Goal: Task Accomplishment & Management: Manage account settings

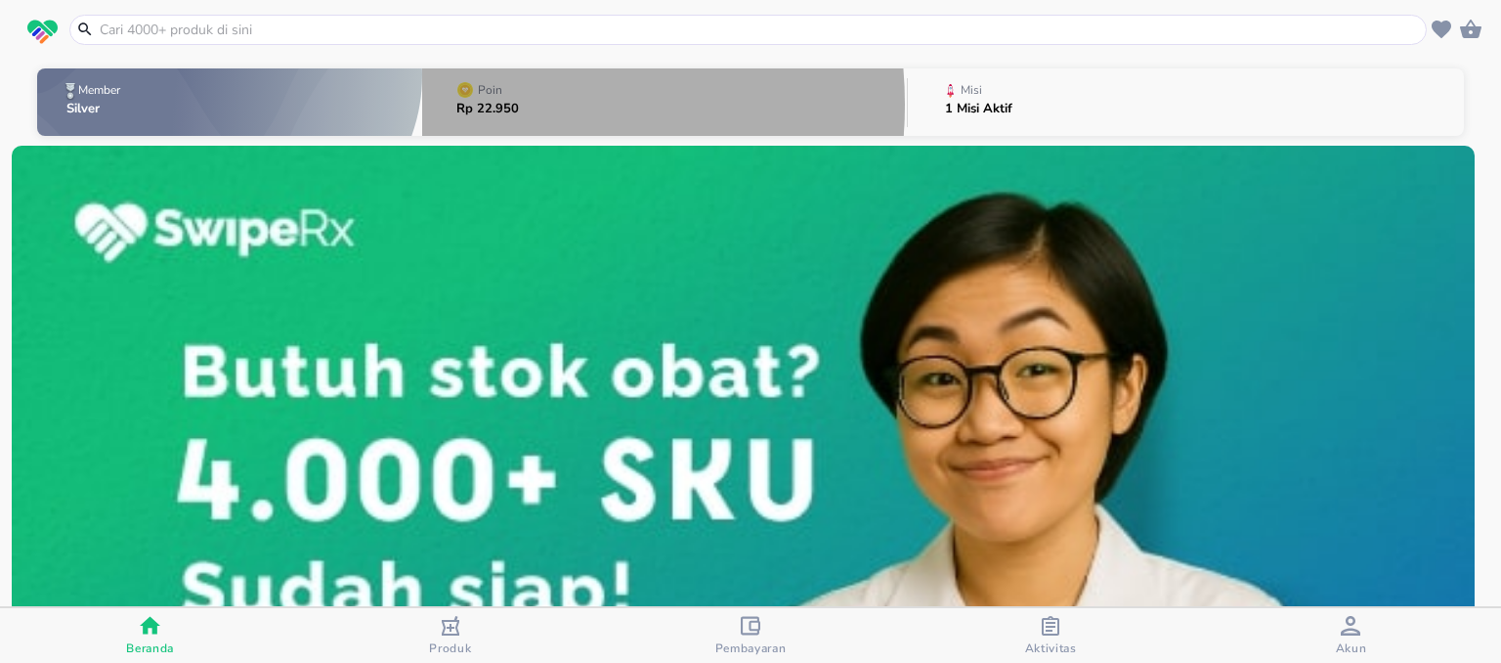
click at [478, 105] on p "Rp 22.950" at bounding box center [487, 109] width 63 height 13
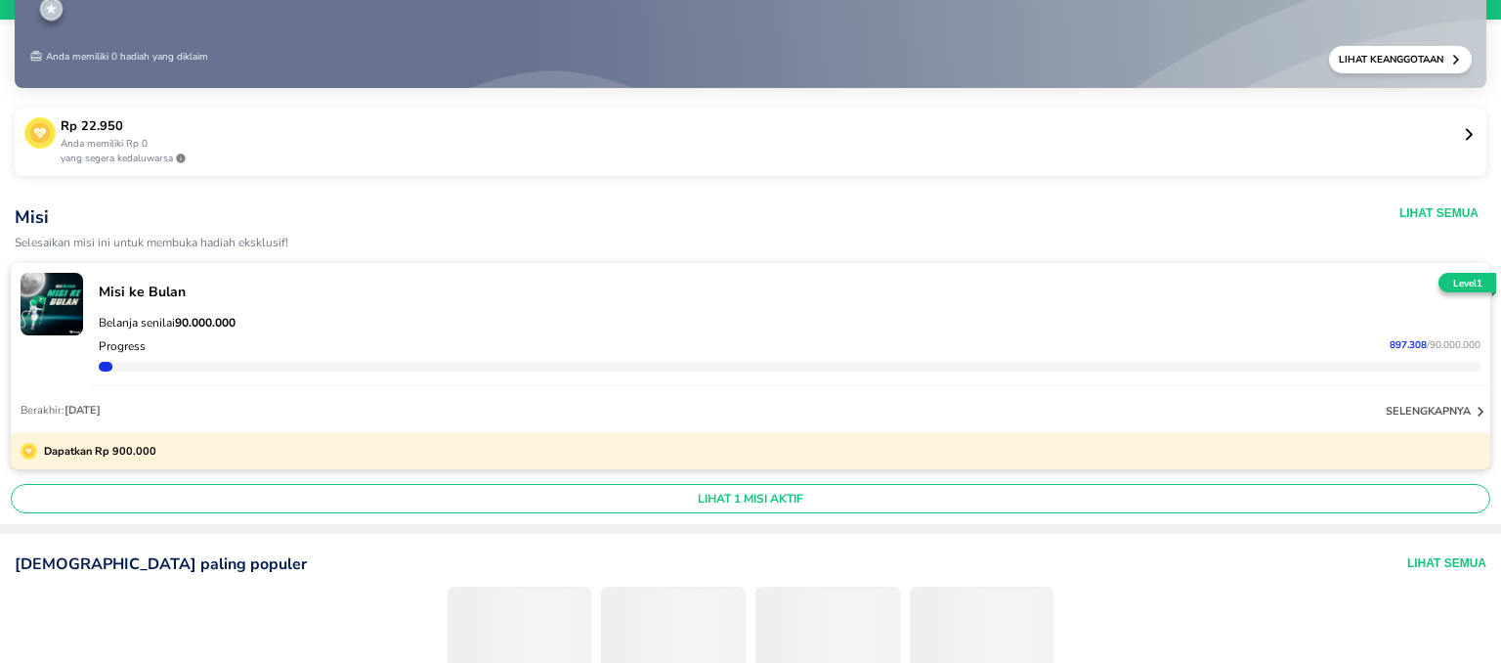
scroll to position [109, 0]
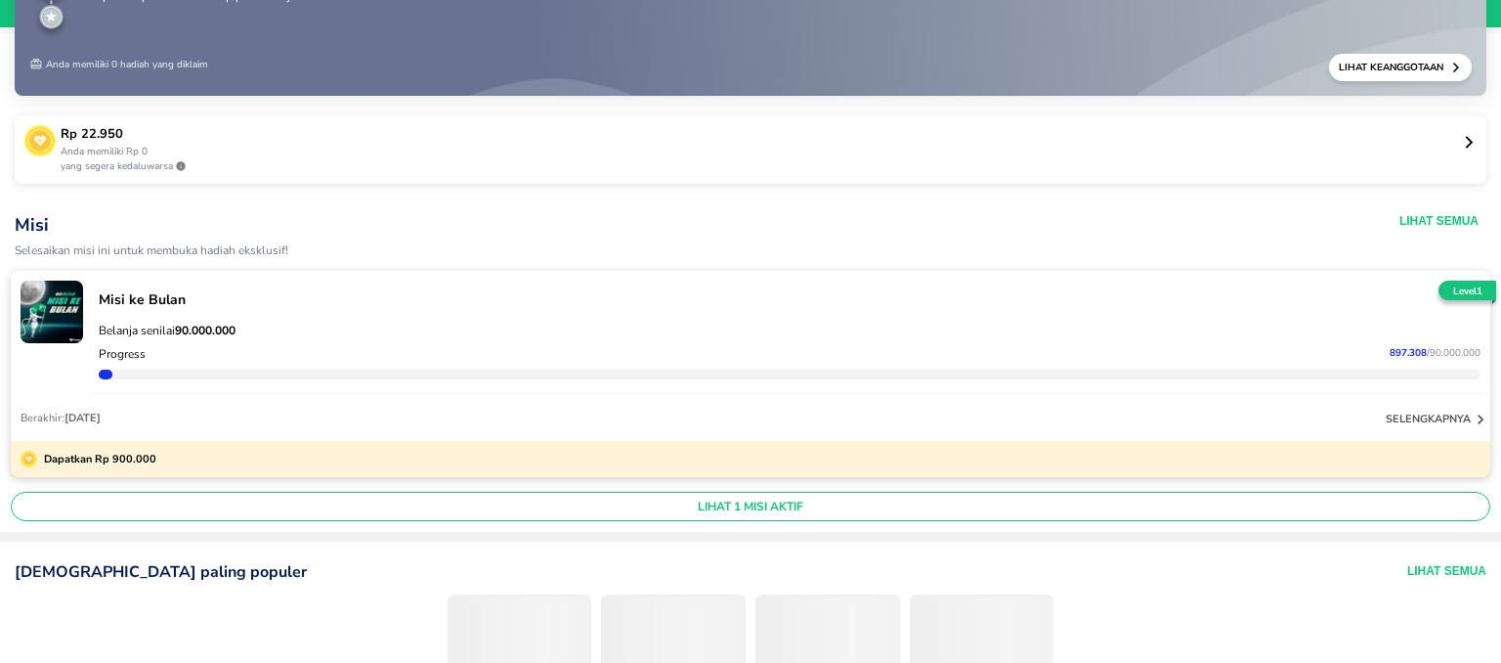
click at [1462, 147] on icon at bounding box center [1469, 142] width 15 height 15
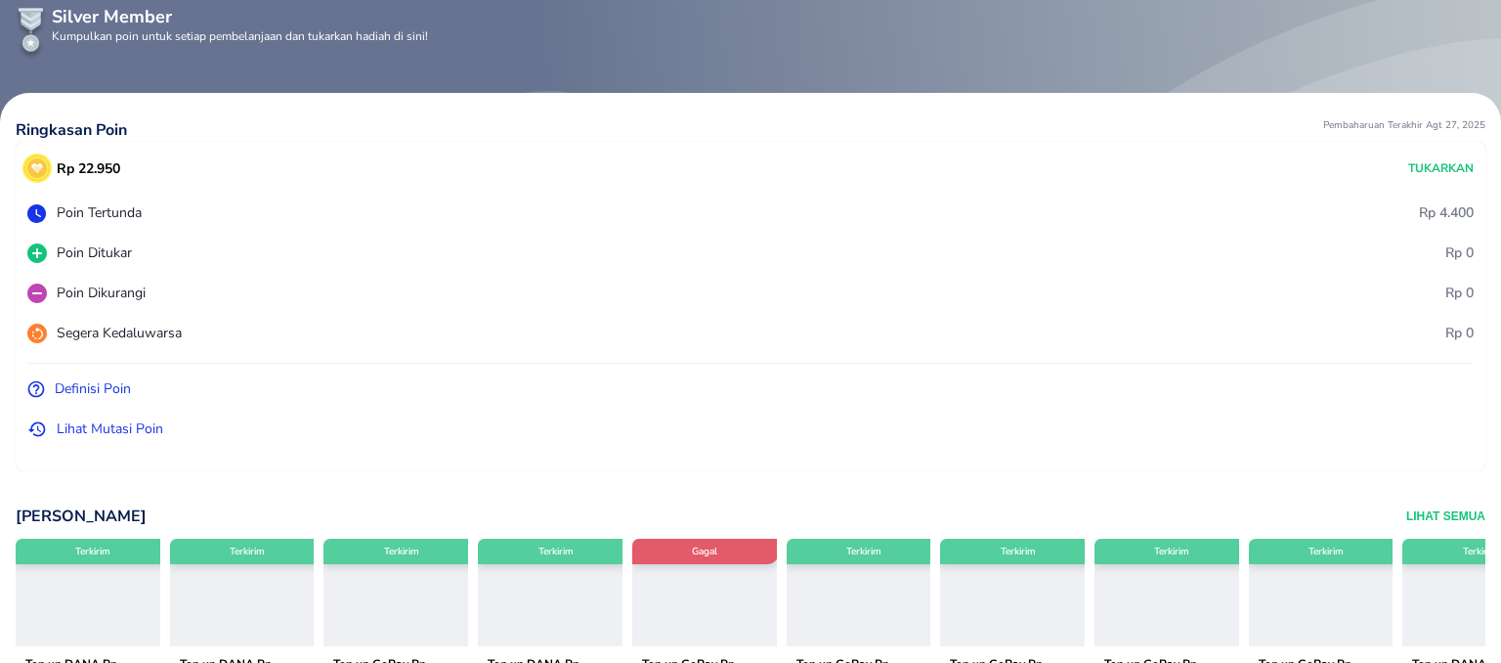
scroll to position [50, 0]
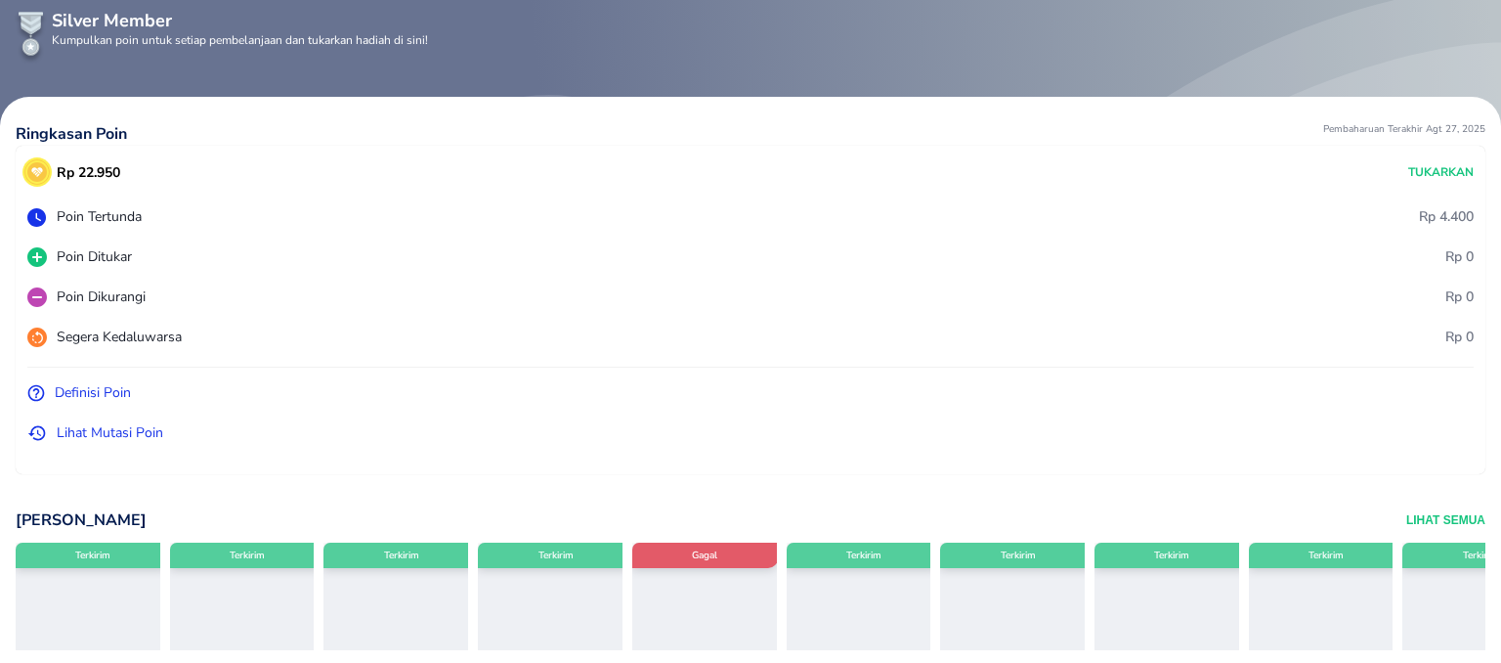
click at [80, 434] on p "Lihat Mutasi Poin" at bounding box center [110, 432] width 107 height 21
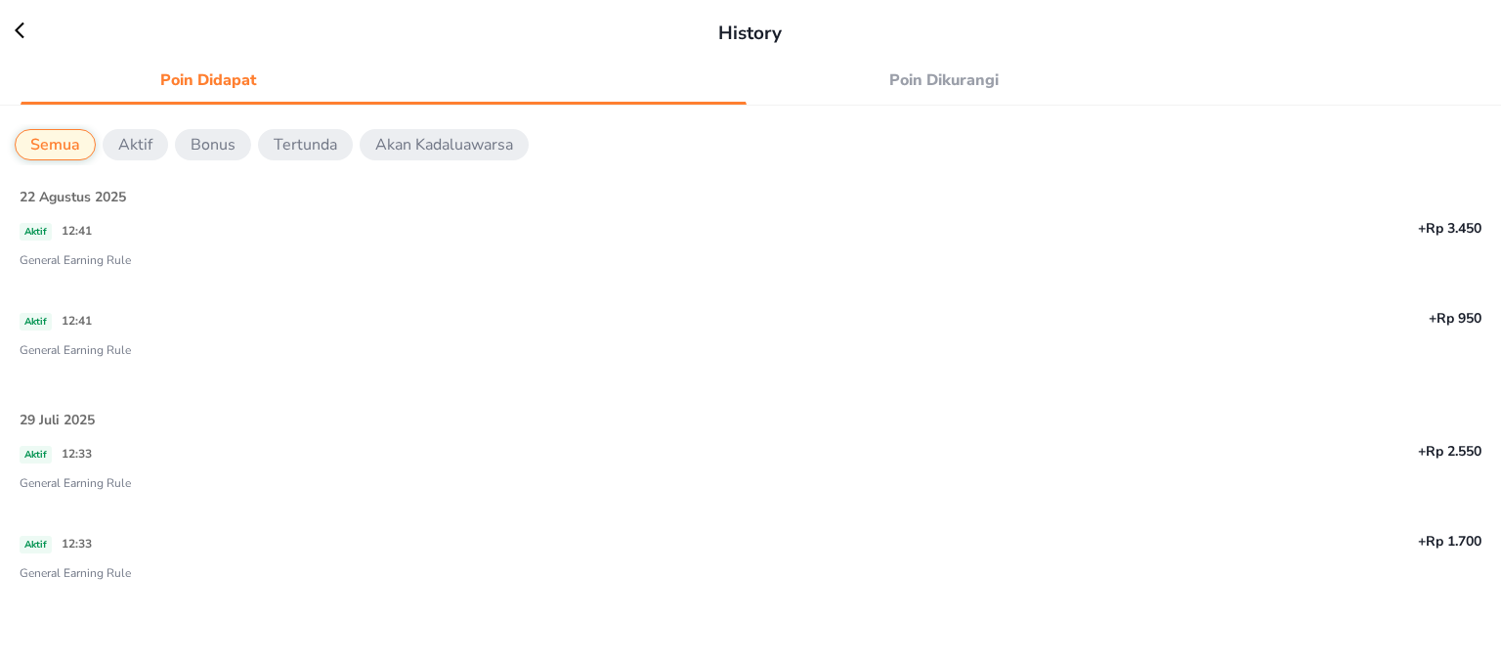
click at [15, 31] on icon at bounding box center [29, 31] width 29 height 20
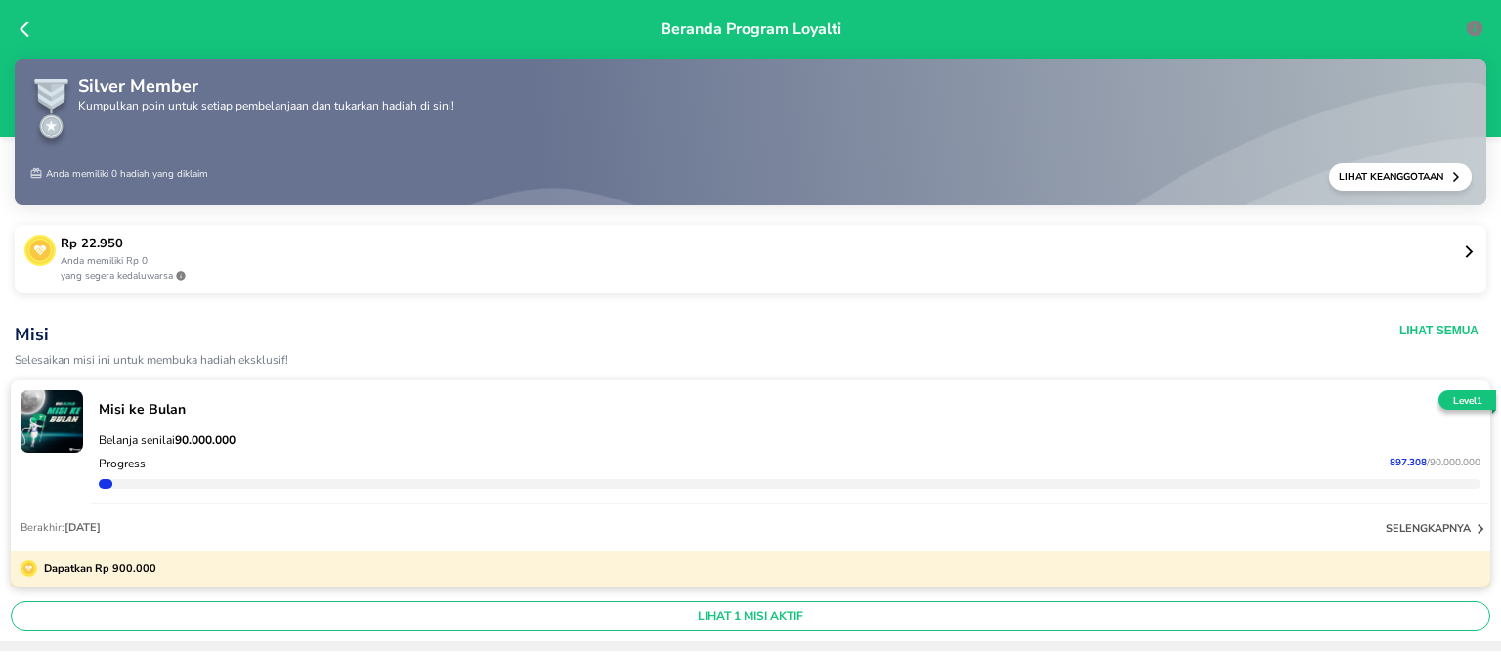
click at [20, 22] on icon at bounding box center [30, 30] width 20 height 20
